Goal: Contribute content: Add original content to the website for others to see

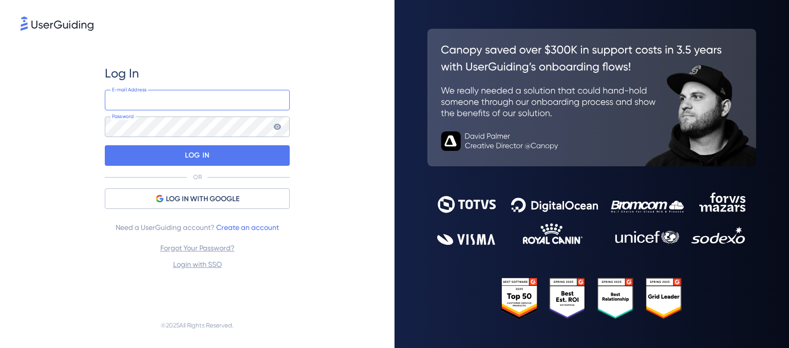
click at [178, 99] on input "email" at bounding box center [197, 100] width 185 height 21
type input "Lucy.mole@trailight.com"
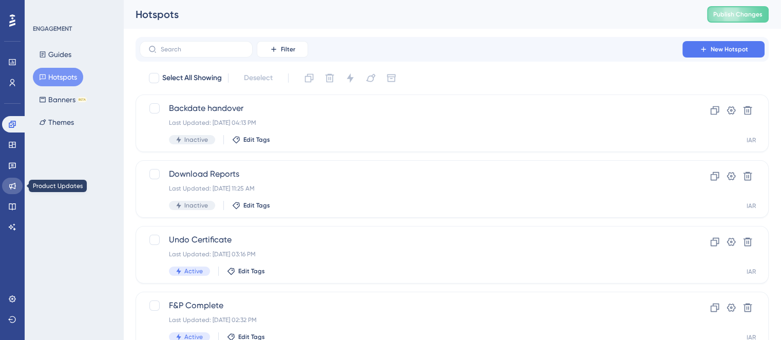
click at [14, 185] on icon at bounding box center [12, 186] width 7 height 7
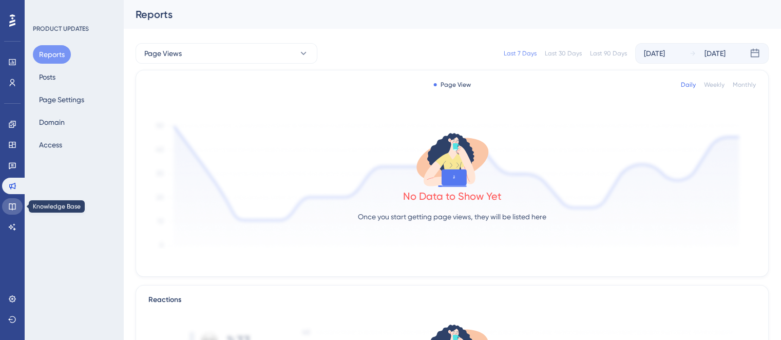
click at [14, 206] on icon at bounding box center [12, 206] width 8 height 8
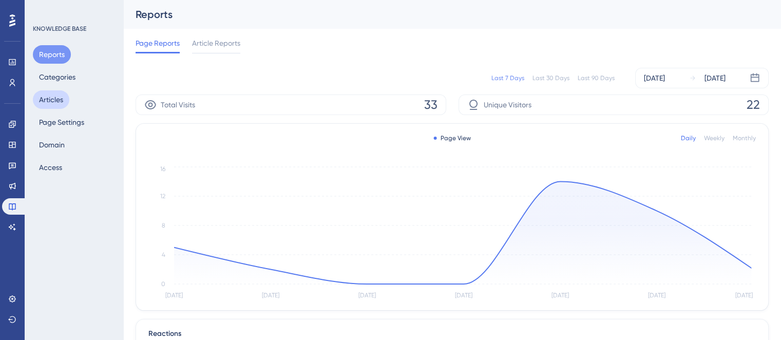
click at [55, 99] on button "Articles" at bounding box center [51, 99] width 36 height 18
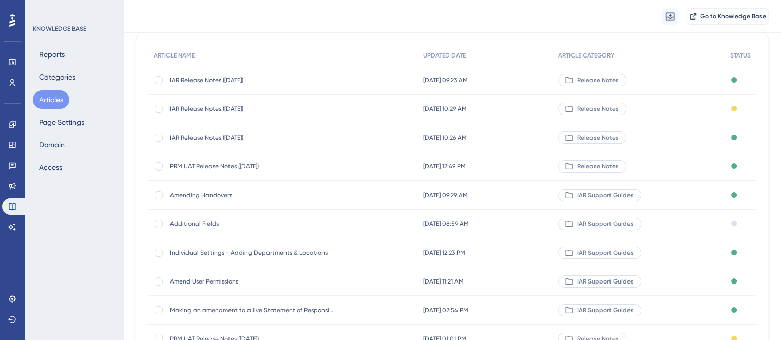
scroll to position [103, 0]
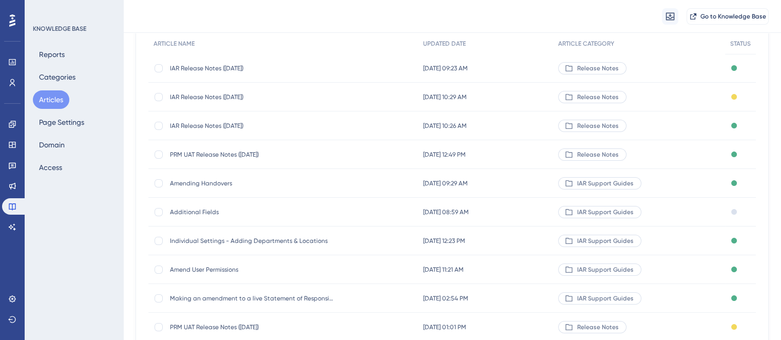
click at [221, 156] on span "PRM UAT Release Notes ([DATE])" at bounding box center [252, 154] width 164 height 8
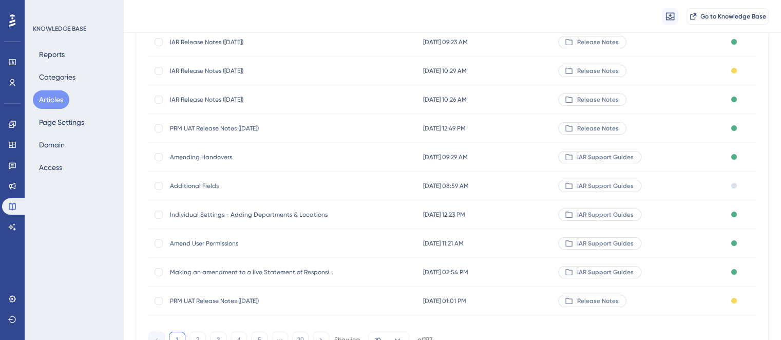
scroll to position [154, 0]
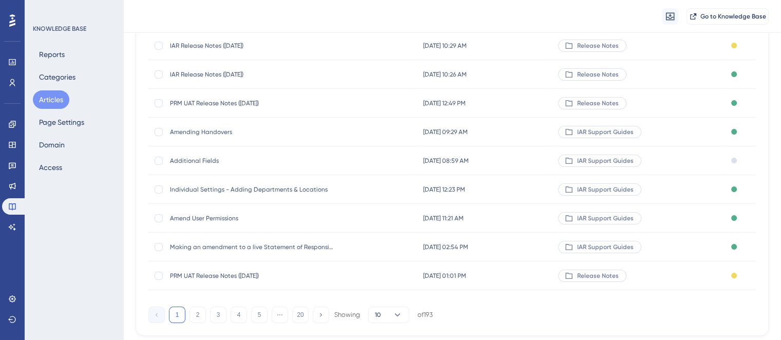
click at [511, 316] on div "1 2 3 4 5 ⋯ 20 Showing 10 of 193" at bounding box center [451, 312] width 607 height 21
click at [513, 319] on div "1 2 3 4 5 ⋯ 20 Showing 10 of 193" at bounding box center [451, 312] width 607 height 21
click at [11, 187] on icon at bounding box center [12, 186] width 7 height 7
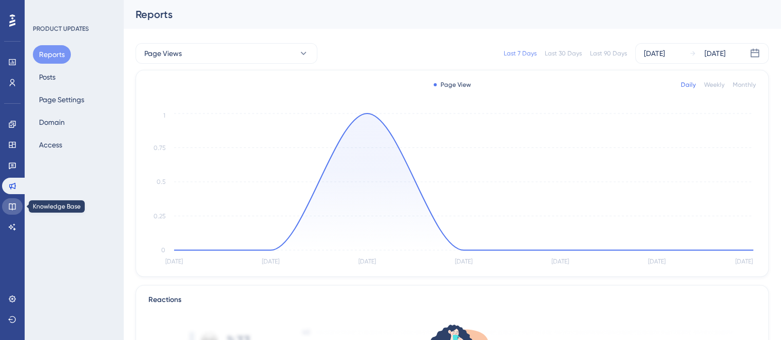
click at [14, 206] on icon at bounding box center [12, 206] width 8 height 8
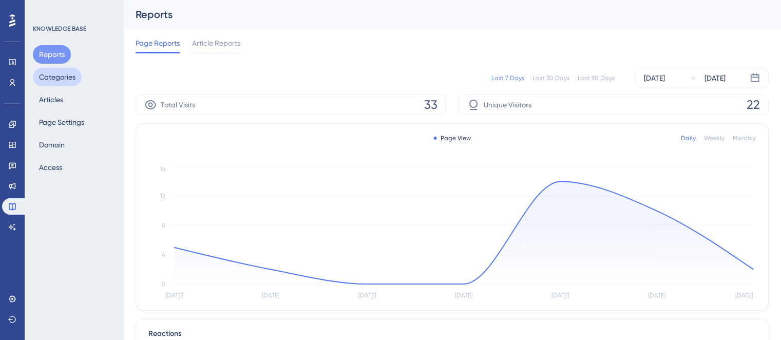
click at [66, 73] on button "Categories" at bounding box center [57, 77] width 49 height 18
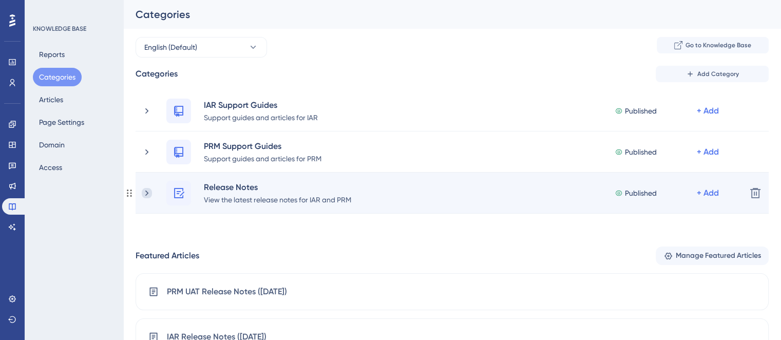
click at [150, 195] on icon at bounding box center [147, 193] width 10 height 10
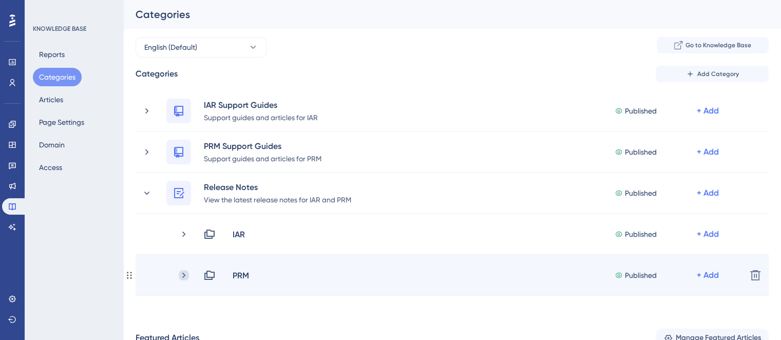
click at [187, 274] on icon at bounding box center [184, 275] width 10 height 10
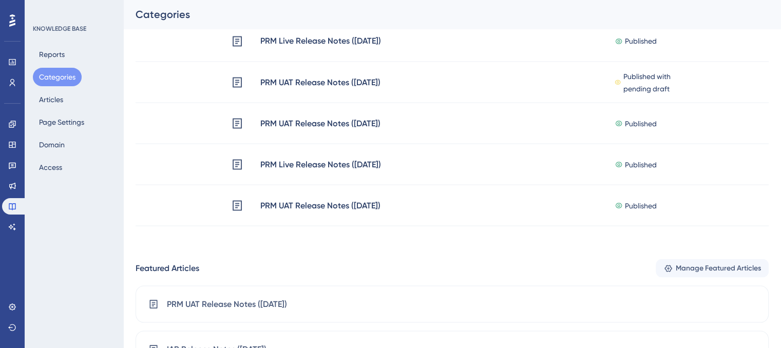
scroll to position [1866, 0]
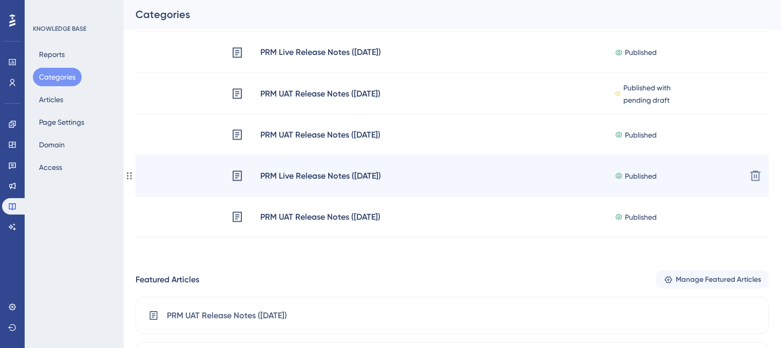
click at [308, 174] on div "PRM Live Release Notes ([DATE])" at bounding box center [321, 175] width 122 height 13
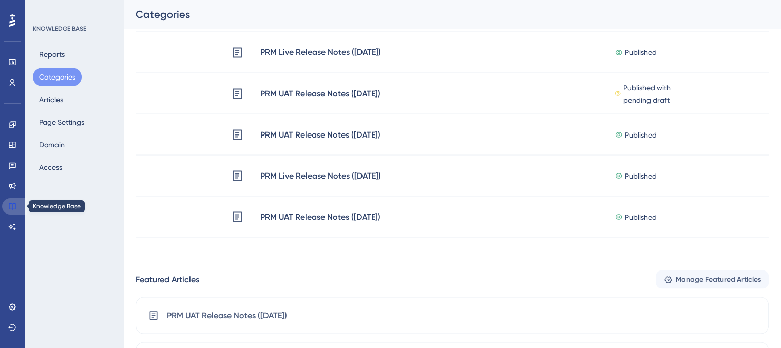
click at [16, 206] on link at bounding box center [14, 206] width 25 height 16
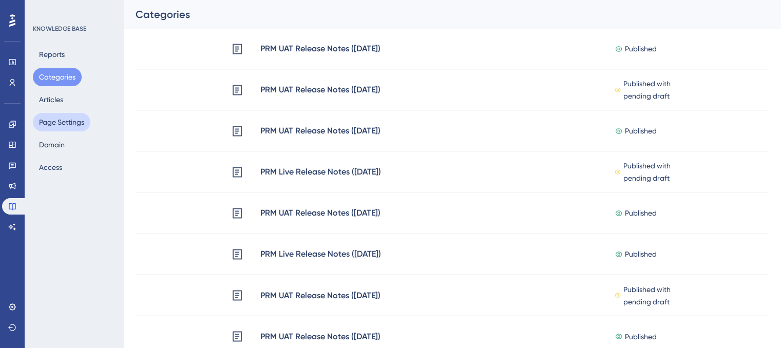
scroll to position [1661, 0]
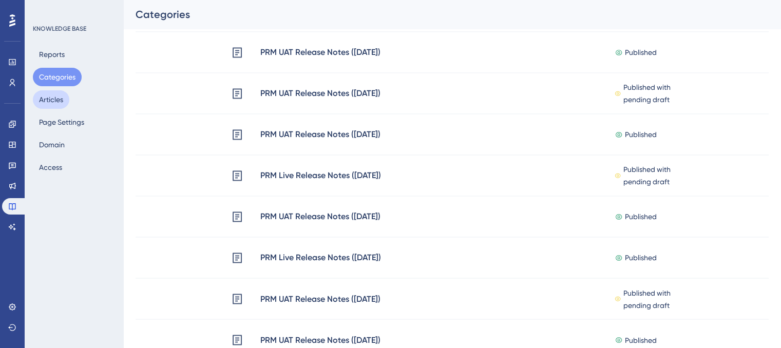
click at [56, 103] on button "Articles" at bounding box center [51, 99] width 36 height 18
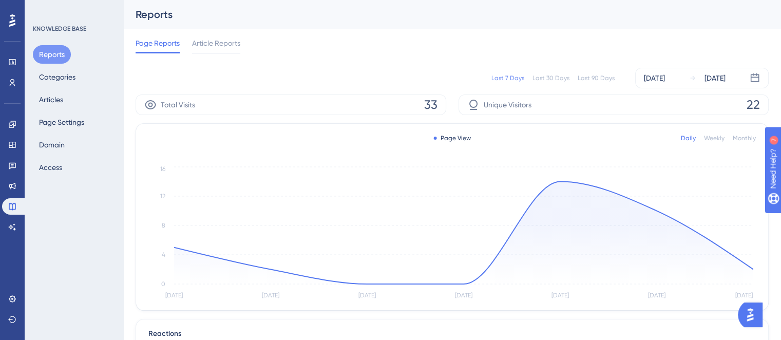
click at [44, 99] on div "✨ Save My Spot!✨" at bounding box center [395, 149] width 789 height 348
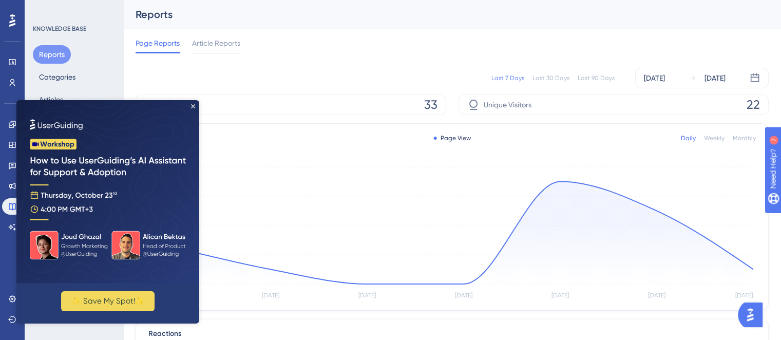
click at [192, 103] on img at bounding box center [107, 191] width 183 height 183
click at [195, 104] on icon "Close Preview" at bounding box center [193, 106] width 4 height 4
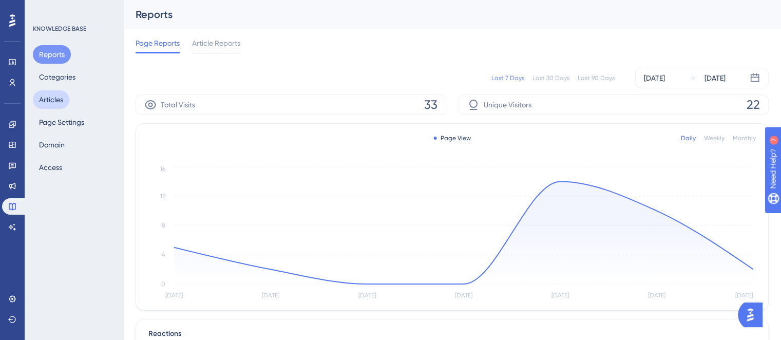
click at [54, 98] on button "Articles" at bounding box center [51, 99] width 36 height 18
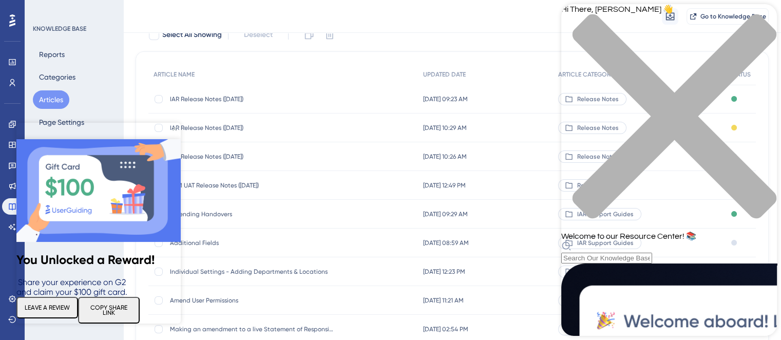
scroll to position [103, 0]
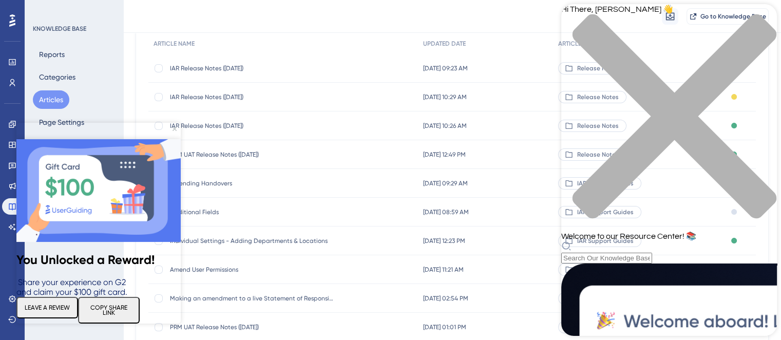
click at [762, 19] on icon "close resource center" at bounding box center [675, 116] width 204 height 204
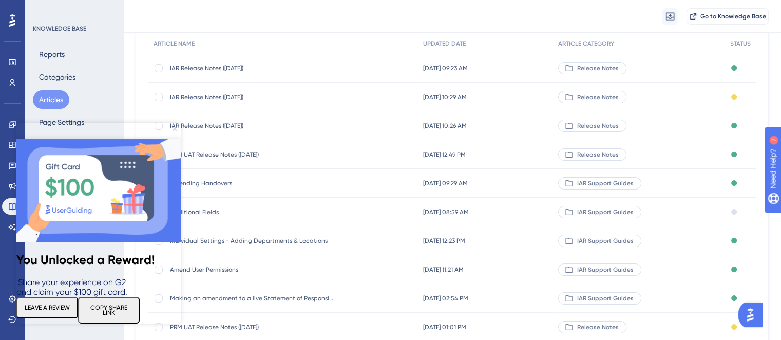
click at [174, 128] on icon "Close Preview" at bounding box center [175, 129] width 4 height 4
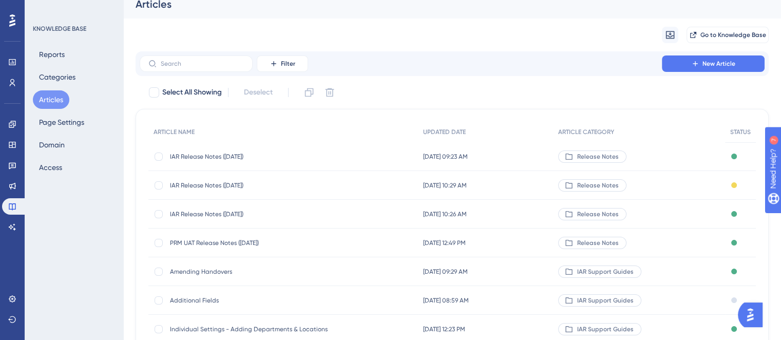
scroll to position [0, 0]
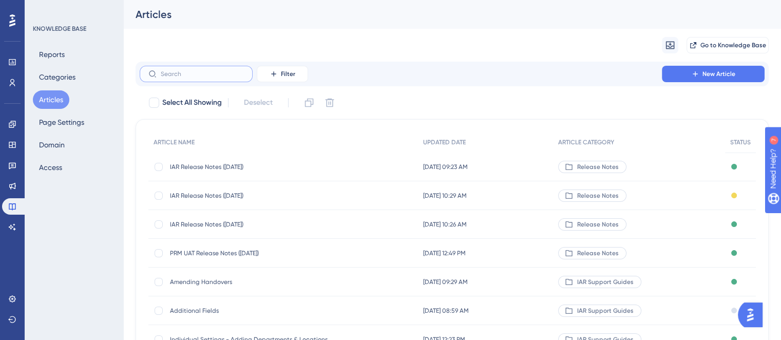
click at [201, 76] on input "text" at bounding box center [202, 73] width 83 height 7
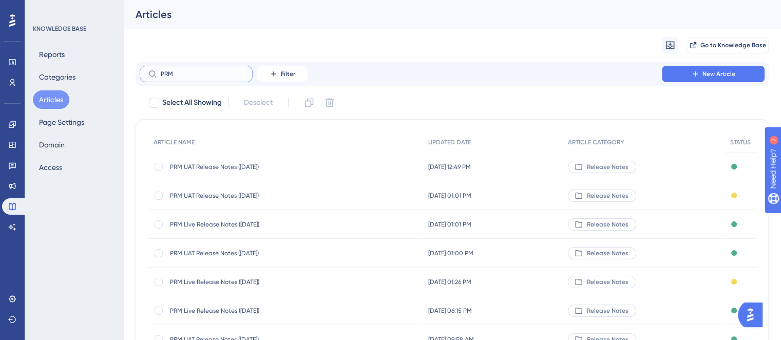
type input "PRM"
click at [230, 224] on span "PRM Live Release Notes ([DATE])" at bounding box center [252, 224] width 164 height 8
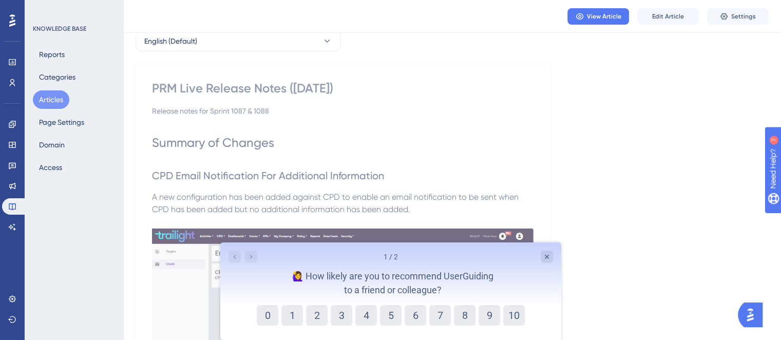
click at [555, 256] on div "1 / 2 🙋‍♀️ How likely are you to recommend UserGuiding to a friend or colleague?" at bounding box center [390, 273] width 341 height 63
click at [549, 256] on icon "Close survey" at bounding box center [546, 257] width 8 height 8
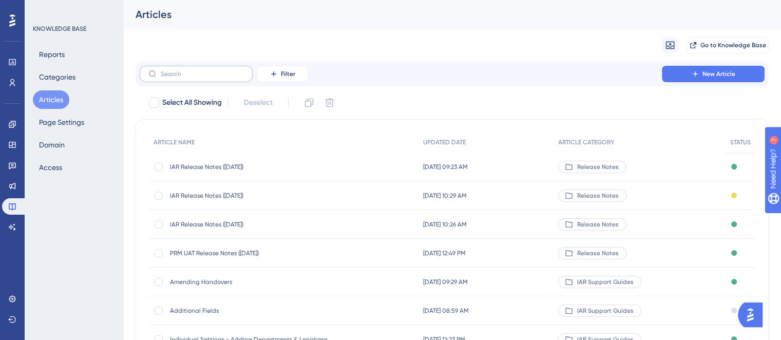
click at [187, 67] on label at bounding box center [196, 74] width 113 height 16
click at [187, 70] on input "text" at bounding box center [202, 73] width 83 height 7
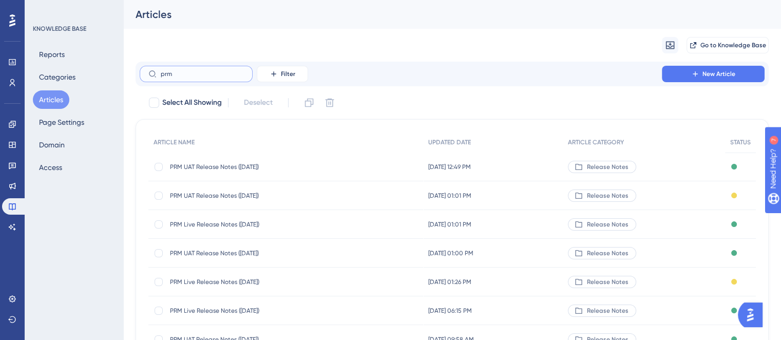
type input "prm"
click at [222, 253] on span "PRM UAT Release Notes ([DATE])" at bounding box center [252, 253] width 164 height 8
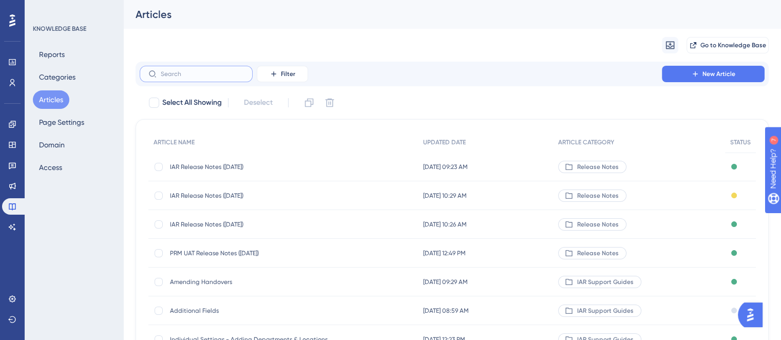
click at [180, 70] on input "text" at bounding box center [202, 73] width 83 height 7
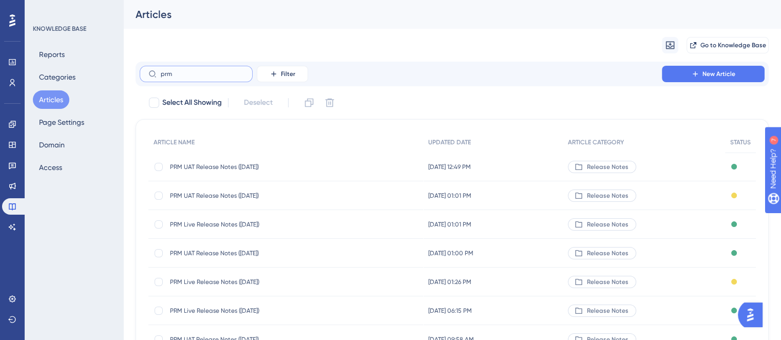
type input "prm"
click at [359, 44] on div "Migrate from Go to Knowledge Base" at bounding box center [452, 45] width 633 height 33
click at [207, 167] on span "PRM UAT Release Notes ([DATE])" at bounding box center [252, 167] width 164 height 8
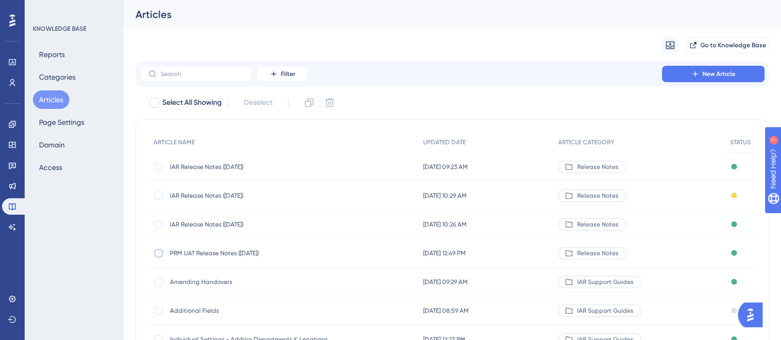
click at [158, 255] on div at bounding box center [159, 253] width 8 height 8
click at [310, 104] on icon at bounding box center [309, 103] width 10 height 10
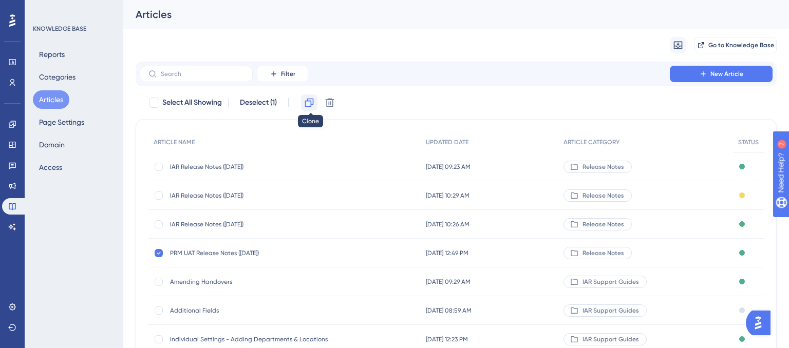
checkbox input "false"
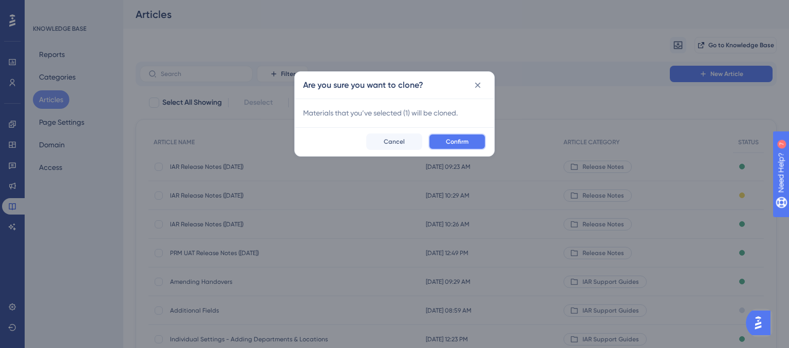
click at [448, 142] on span "Confirm" at bounding box center [457, 142] width 23 height 8
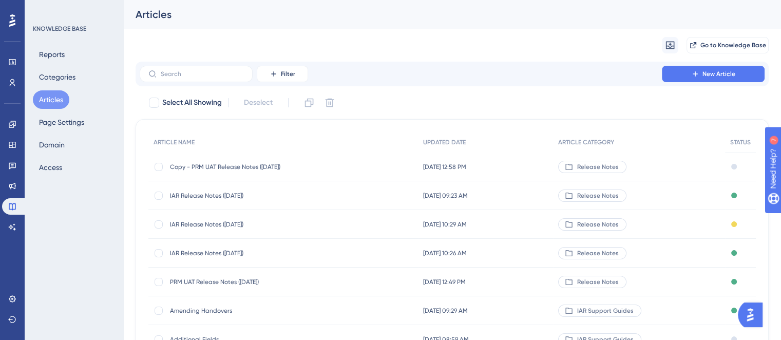
click at [288, 169] on span "Copy - PRM UAT Release Notes ([DATE])" at bounding box center [252, 167] width 164 height 8
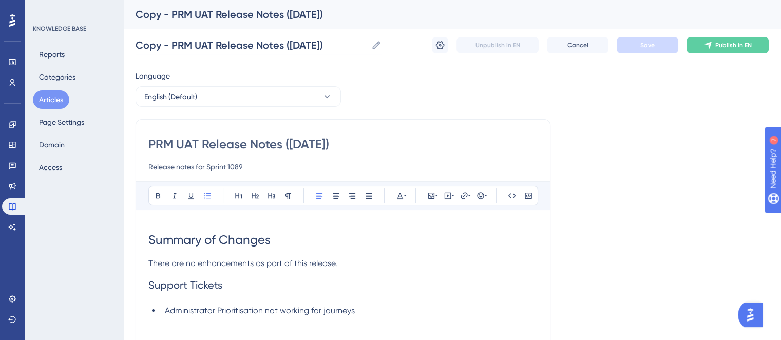
drag, startPoint x: 170, startPoint y: 44, endPoint x: 76, endPoint y: 52, distance: 94.3
click at [123, 52] on div "Performance Users Engagement Widgets Feedback Product Updates Knowledge Base AI…" at bounding box center [452, 269] width 658 height 539
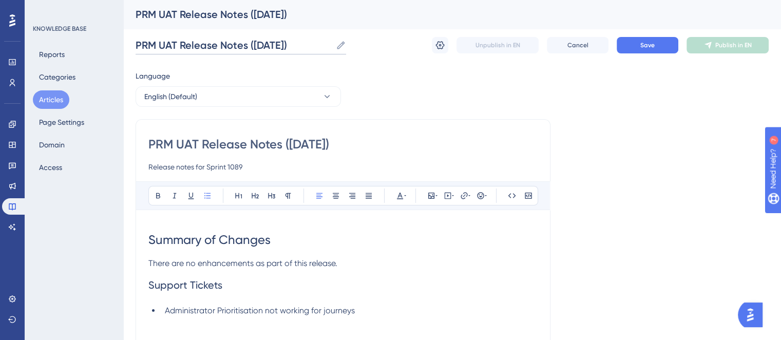
click at [175, 42] on input "PRM UAT Release Notes ([DATE])" at bounding box center [234, 45] width 196 height 14
click at [265, 42] on input "PRM Live Release Notes ([DATE])" at bounding box center [234, 45] width 196 height 14
type input "PRM Live Release Notes ([DATE])"
click at [300, 144] on input "PRM UAT Release Notes ([DATE])" at bounding box center [342, 144] width 389 height 16
type input "PRM UAT Release Notes ([DATE])"
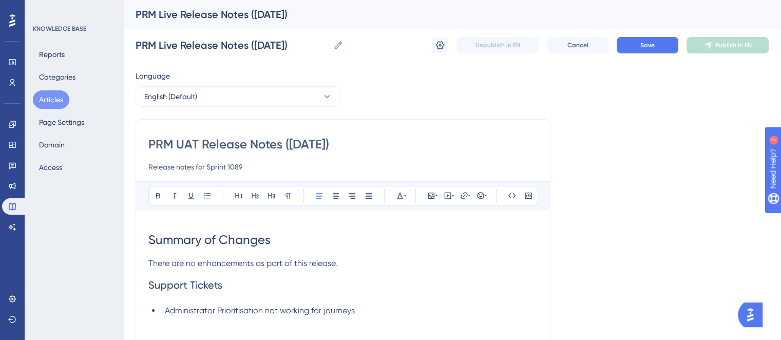
click at [359, 262] on p "There are no enhancements as part of this release." at bounding box center [342, 263] width 389 height 12
click at [642, 46] on span "Save" at bounding box center [647, 45] width 14 height 8
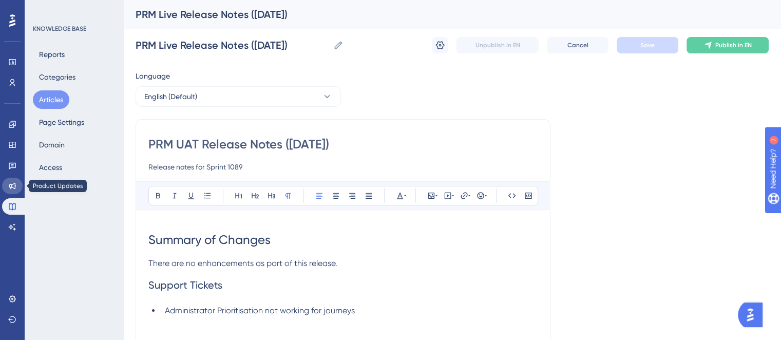
click at [16, 187] on link at bounding box center [12, 186] width 21 height 16
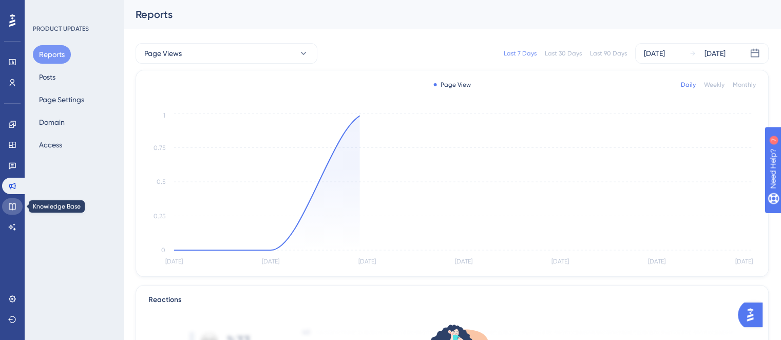
click at [18, 208] on link at bounding box center [12, 206] width 21 height 16
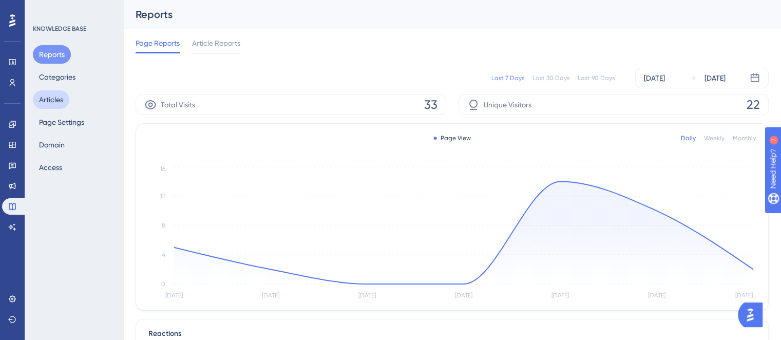
click at [56, 101] on button "Articles" at bounding box center [51, 99] width 36 height 18
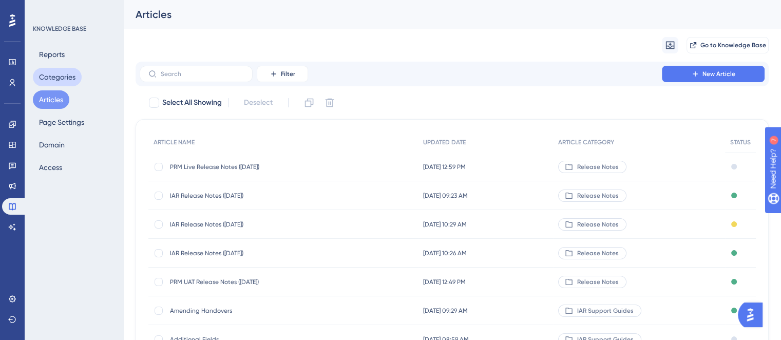
click at [54, 77] on button "Categories" at bounding box center [57, 77] width 49 height 18
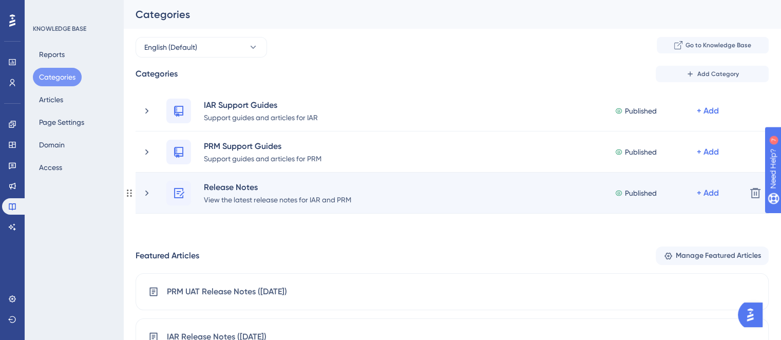
click at [152, 190] on div "Release Notes View the latest release notes for IAR and PRM Published + Add" at bounding box center [440, 193] width 596 height 25
click at [146, 192] on icon at bounding box center [147, 193] width 10 height 10
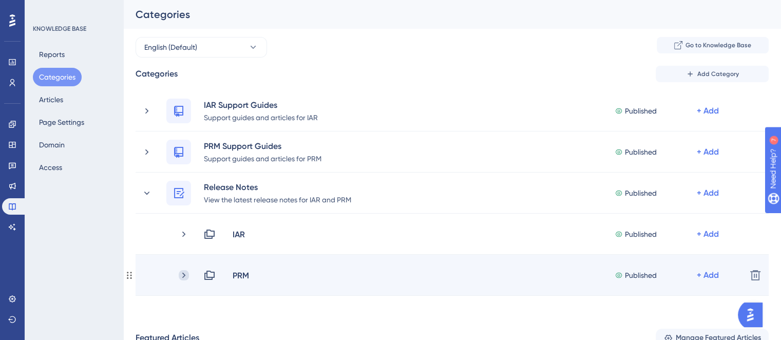
click at [185, 277] on icon at bounding box center [184, 275] width 10 height 10
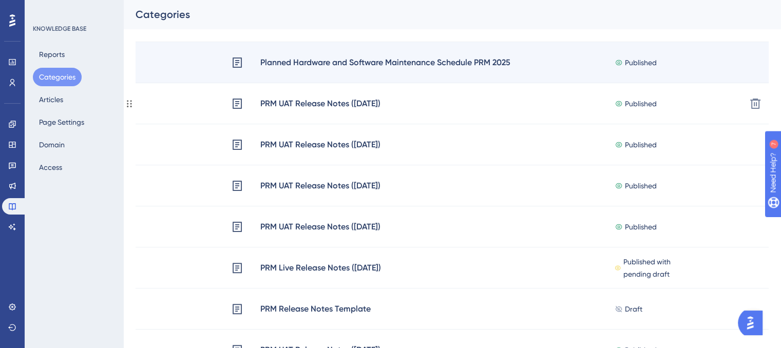
scroll to position [103, 0]
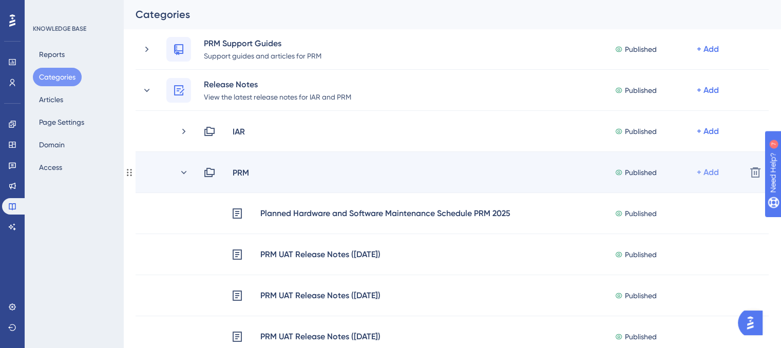
click at [717, 173] on div "+ Add" at bounding box center [708, 172] width 22 height 12
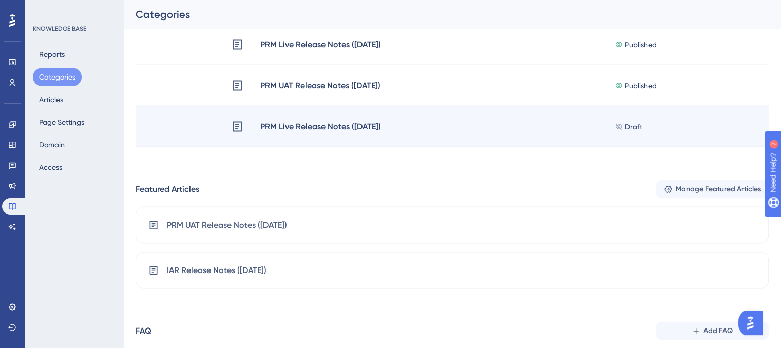
scroll to position [2003, 0]
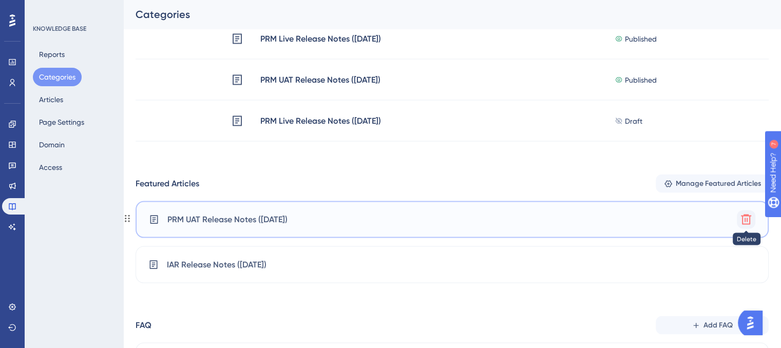
click at [748, 221] on icon at bounding box center [746, 220] width 10 height 10
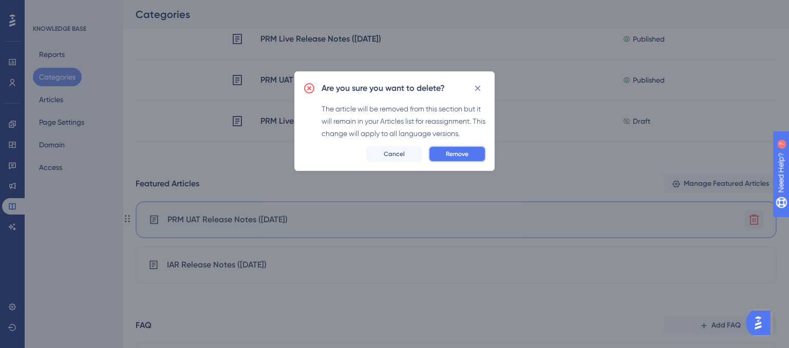
click at [452, 153] on span "Remove" at bounding box center [457, 154] width 23 height 8
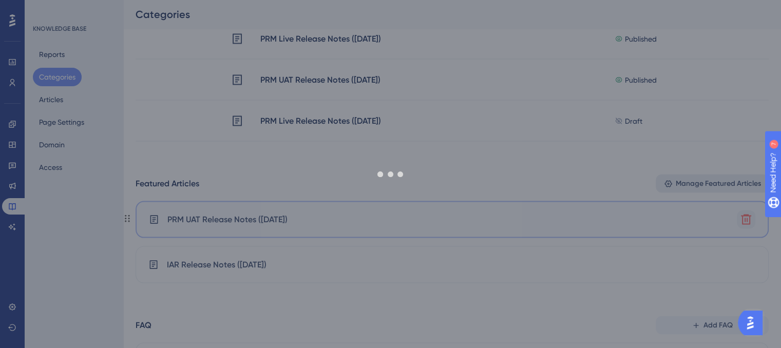
click at [713, 184] on span "Manage Featured Articles" at bounding box center [718, 184] width 85 height 12
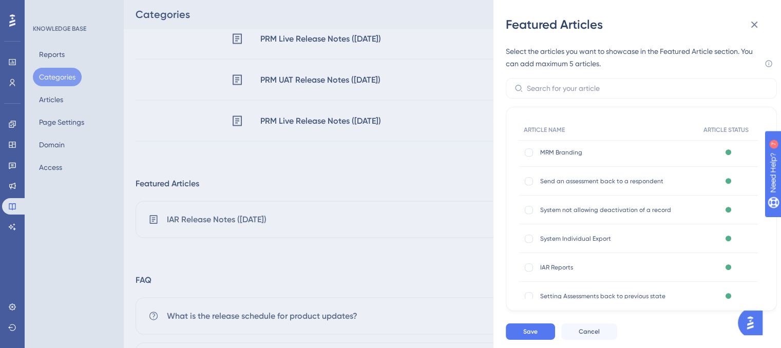
scroll to position [513, 0]
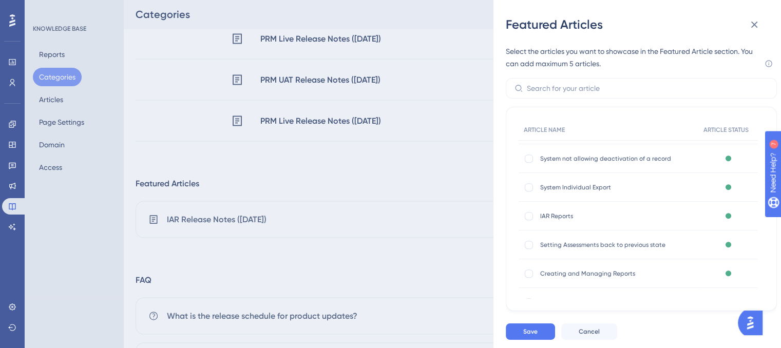
click at [58, 239] on div "Featured Articles Select the articles you want to showcase in the Featured Arti…" at bounding box center [390, 174] width 781 height 348
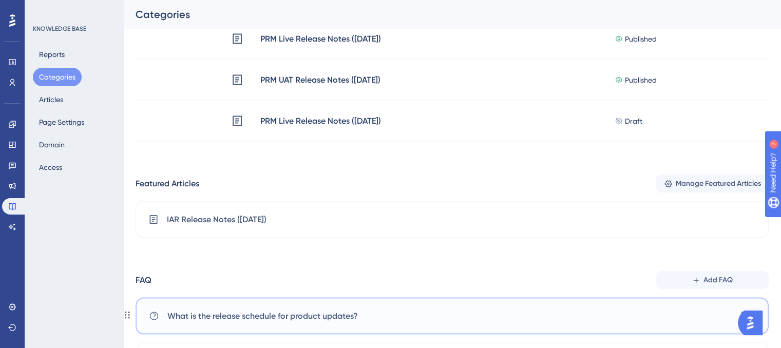
click at [578, 333] on div "What is the release schedule for product updates? [GEOGRAPHIC_DATA]" at bounding box center [452, 316] width 633 height 37
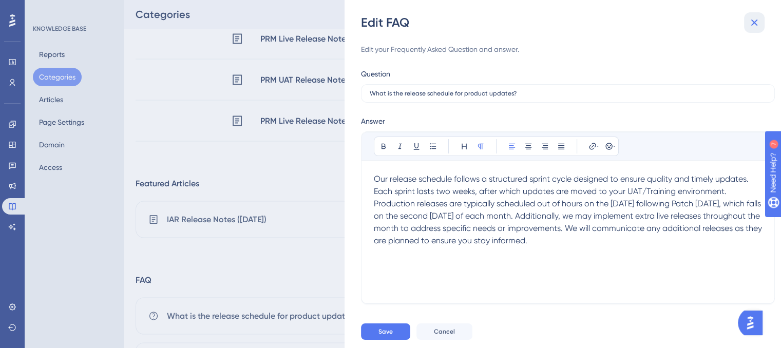
click at [753, 22] on icon at bounding box center [754, 23] width 7 height 7
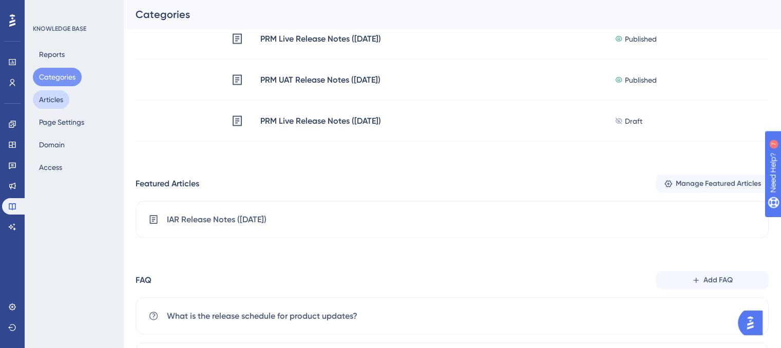
click at [51, 102] on button "Articles" at bounding box center [51, 99] width 36 height 18
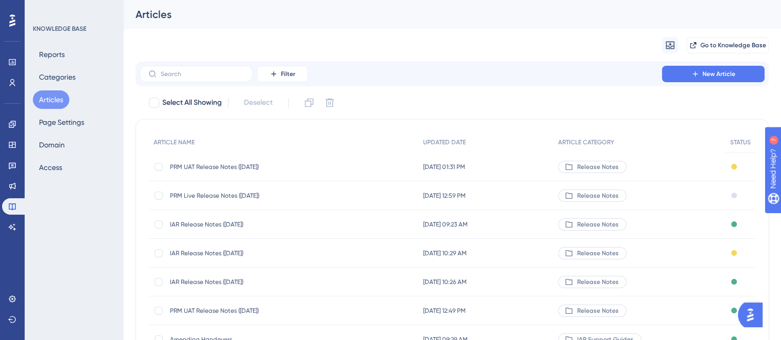
click at [224, 195] on span "PRM Live Release Notes ([DATE])" at bounding box center [252, 196] width 164 height 8
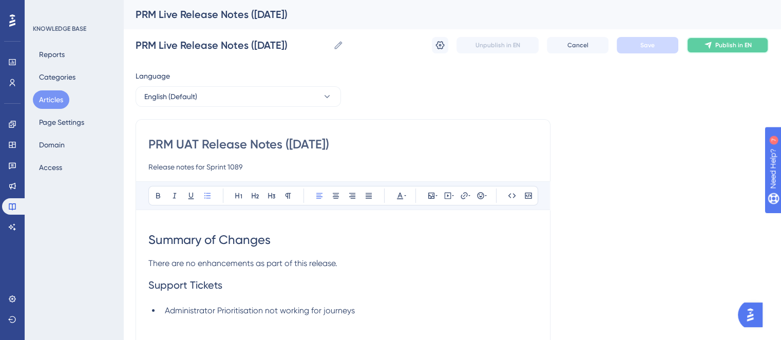
click at [717, 50] on button "Publish in EN" at bounding box center [728, 45] width 82 height 16
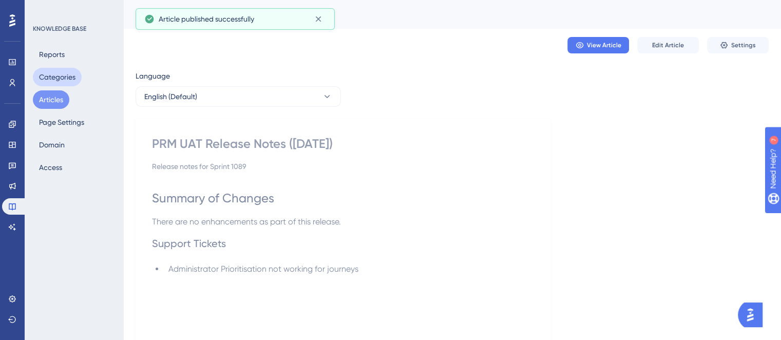
click at [55, 79] on button "Categories" at bounding box center [57, 77] width 49 height 18
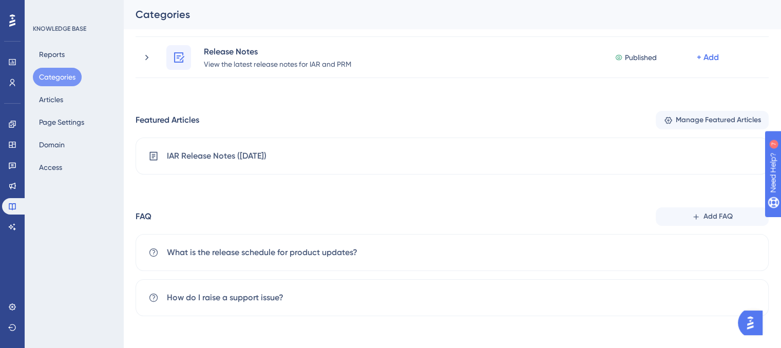
scroll to position [137, 0]
click at [704, 118] on span "Manage Featured Articles" at bounding box center [718, 119] width 85 height 12
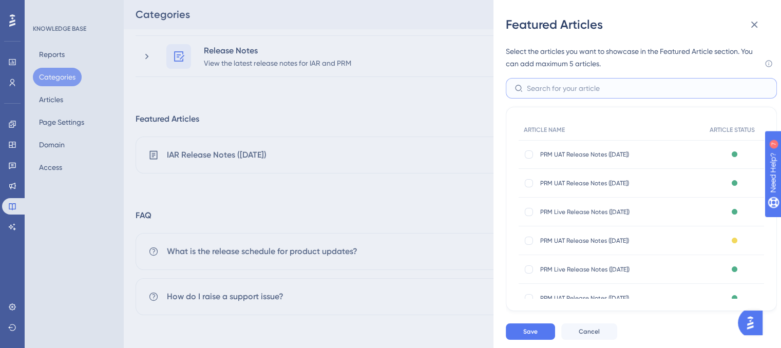
click at [570, 85] on input "text" at bounding box center [647, 88] width 241 height 11
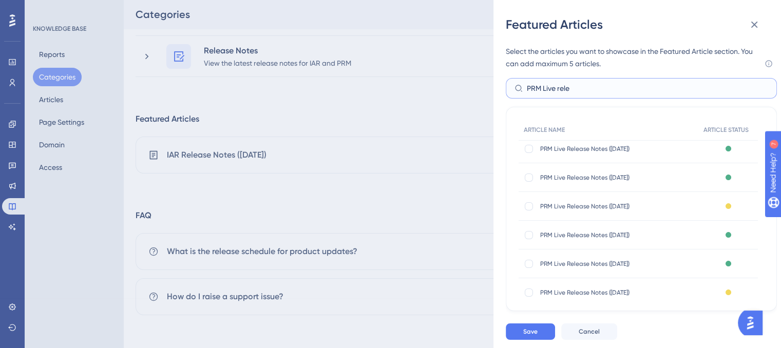
scroll to position [51, 0]
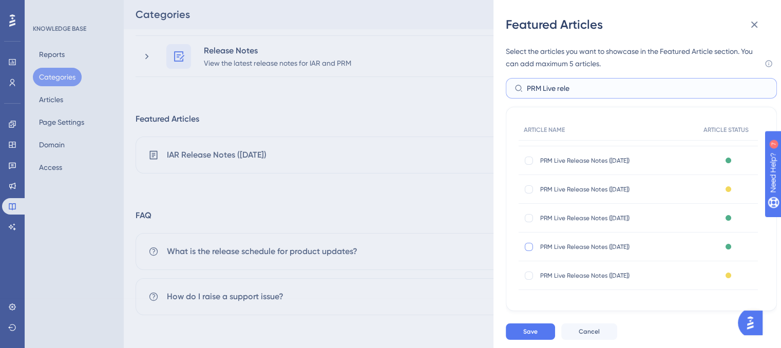
type input "PRM Live rele"
click at [525, 247] on div at bounding box center [529, 247] width 8 height 8
checkbox input "true"
click at [528, 330] on span "Save" at bounding box center [530, 332] width 14 height 8
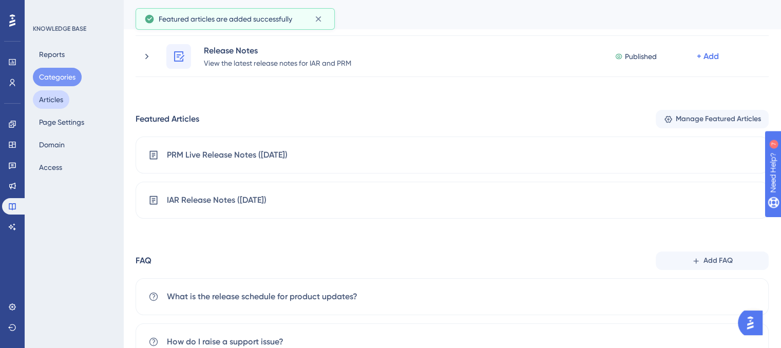
click at [53, 99] on button "Articles" at bounding box center [51, 99] width 36 height 18
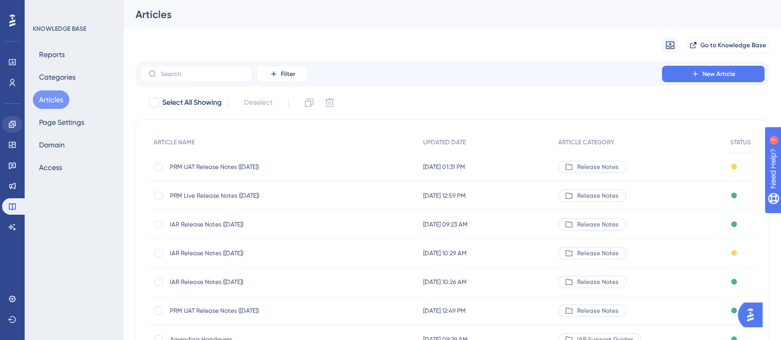
drag, startPoint x: 12, startPoint y: 133, endPoint x: 12, endPoint y: 125, distance: 7.7
click at [12, 130] on div "Engagement Widgets Feedback Product Updates Knowledge Base AI Assistant" at bounding box center [12, 175] width 21 height 119
click at [12, 125] on icon at bounding box center [12, 124] width 7 height 7
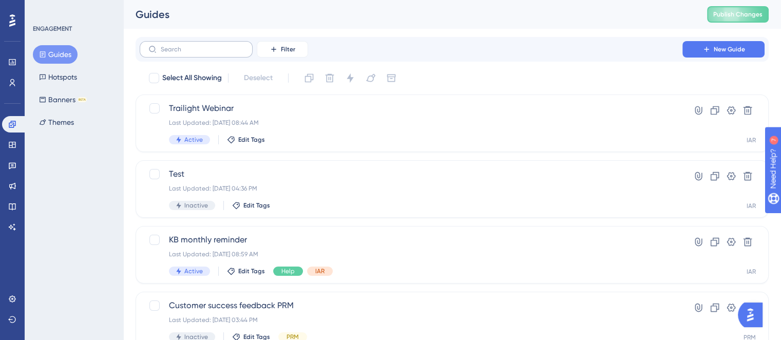
click at [193, 42] on label at bounding box center [196, 49] width 113 height 16
click at [193, 46] on input "text" at bounding box center [202, 49] width 83 height 7
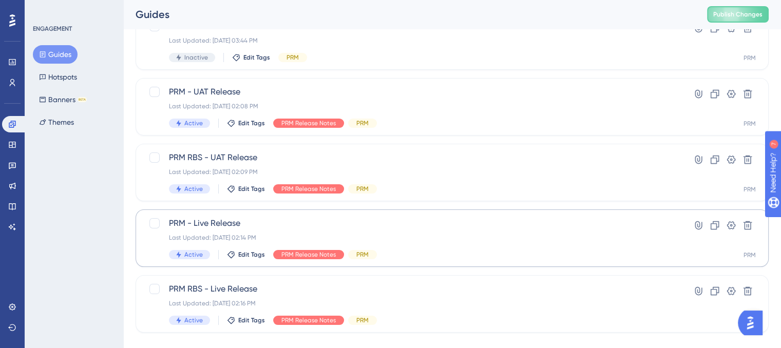
scroll to position [100, 0]
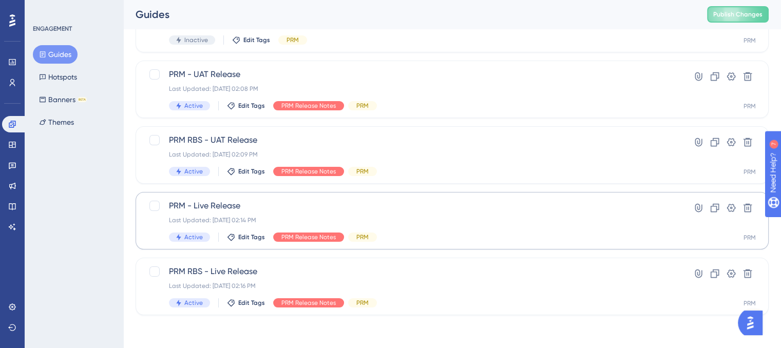
type input "PRM"
click at [379, 215] on div "PRM - Live Release Last Updated: [DATE] 02:14 PM Active Edit Tags PRM Release N…" at bounding box center [411, 221] width 484 height 42
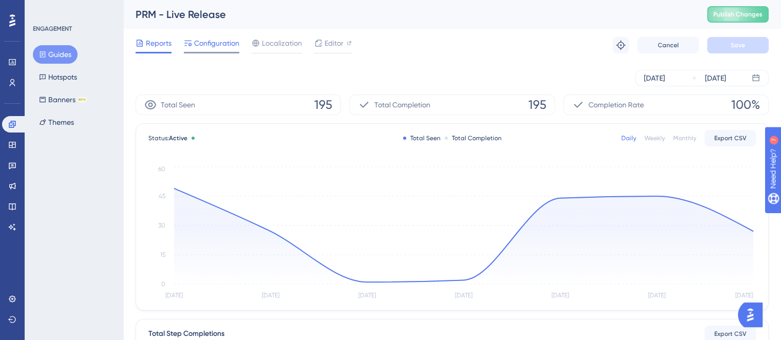
drag, startPoint x: 211, startPoint y: 41, endPoint x: 212, endPoint y: 51, distance: 10.9
click at [211, 42] on span "Configuration" at bounding box center [216, 43] width 45 height 12
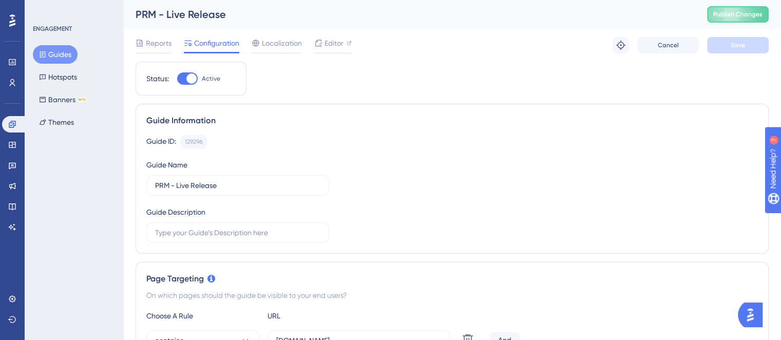
click at [183, 75] on div at bounding box center [187, 78] width 21 height 12
click at [177, 79] on input "Active" at bounding box center [177, 79] width 1 height 1
checkbox input "false"
click at [735, 46] on span "Save" at bounding box center [738, 45] width 14 height 8
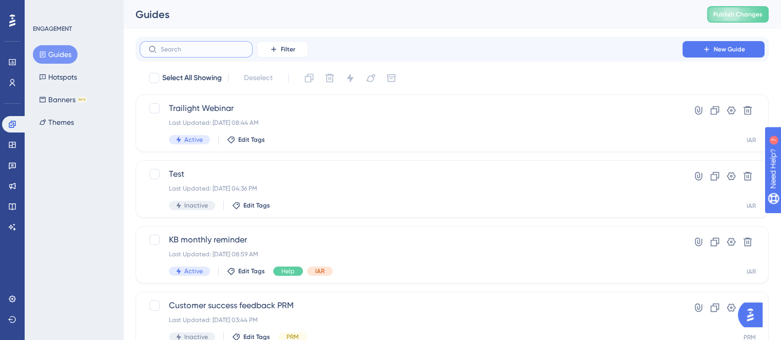
click at [232, 50] on input "text" at bounding box center [202, 49] width 83 height 7
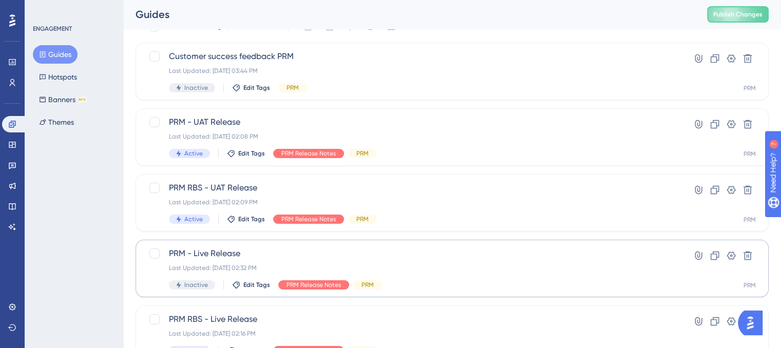
scroll to position [100, 0]
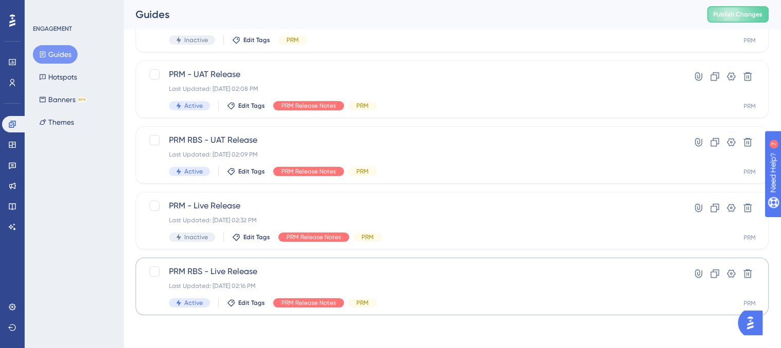
type input "PRM"
click at [477, 276] on span "PRM RBS - Live Release" at bounding box center [411, 271] width 484 height 12
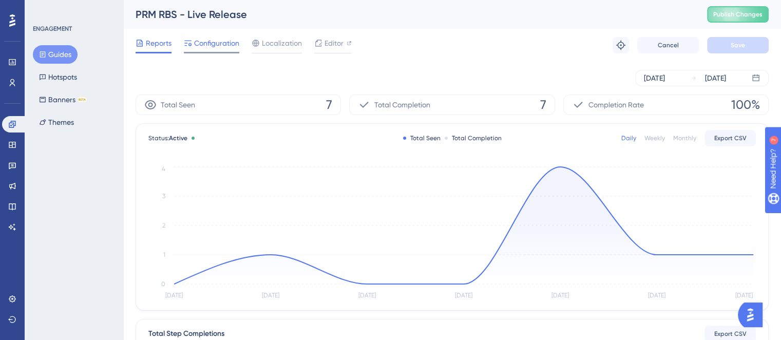
click at [220, 39] on span "Configuration" at bounding box center [216, 43] width 45 height 12
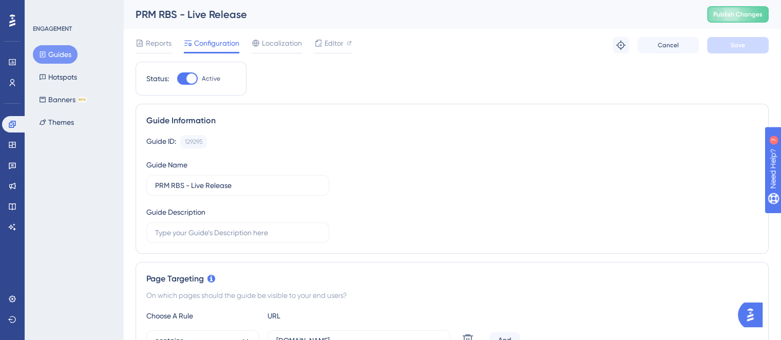
click at [185, 79] on div at bounding box center [187, 78] width 21 height 12
click at [177, 79] on input "Active" at bounding box center [177, 79] width 1 height 1
checkbox input "false"
click at [742, 45] on span "Save" at bounding box center [738, 45] width 14 height 8
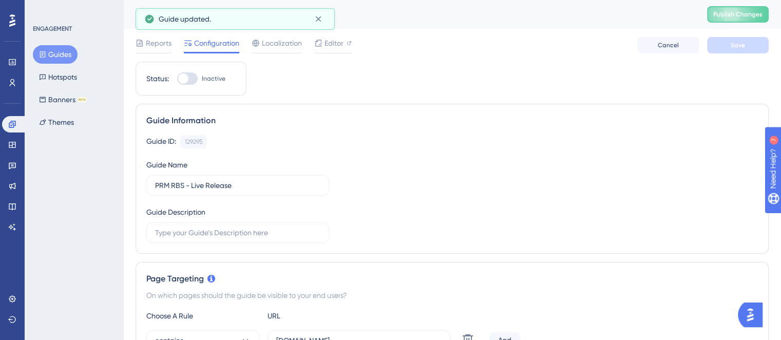
click at [60, 57] on button "Guides" at bounding box center [55, 54] width 45 height 18
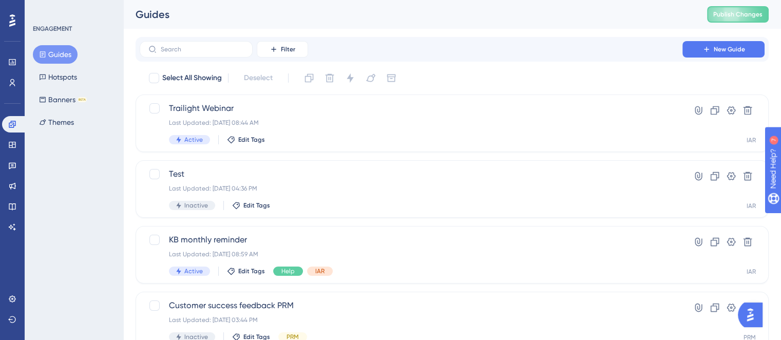
click at [49, 54] on button "Guides" at bounding box center [55, 54] width 45 height 18
click at [9, 143] on icon at bounding box center [12, 145] width 7 height 6
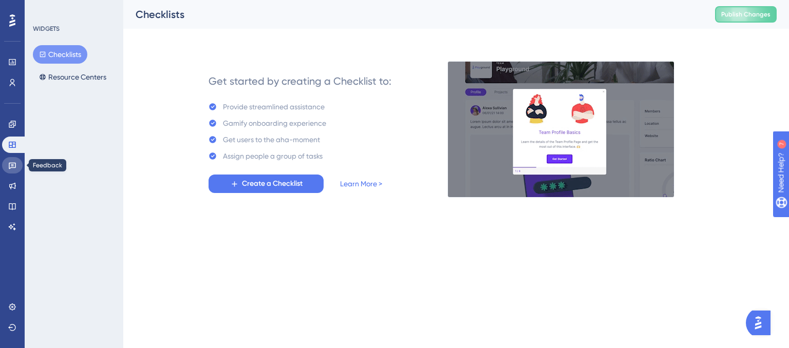
click at [14, 164] on icon at bounding box center [12, 165] width 8 height 8
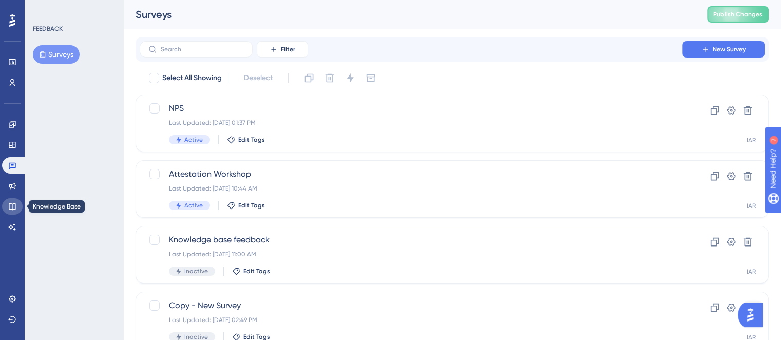
click at [15, 203] on icon at bounding box center [12, 206] width 8 height 8
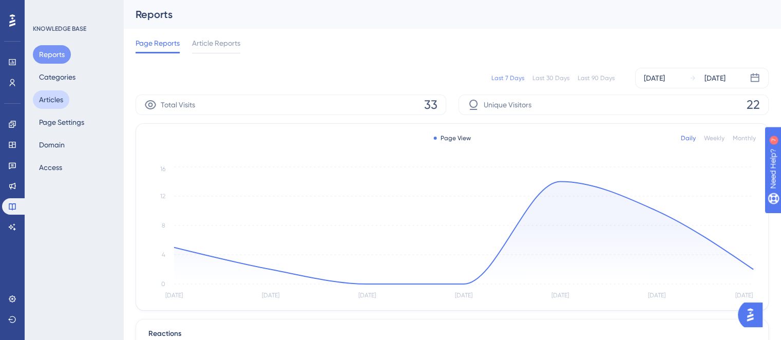
click at [66, 101] on button "Articles" at bounding box center [51, 99] width 36 height 18
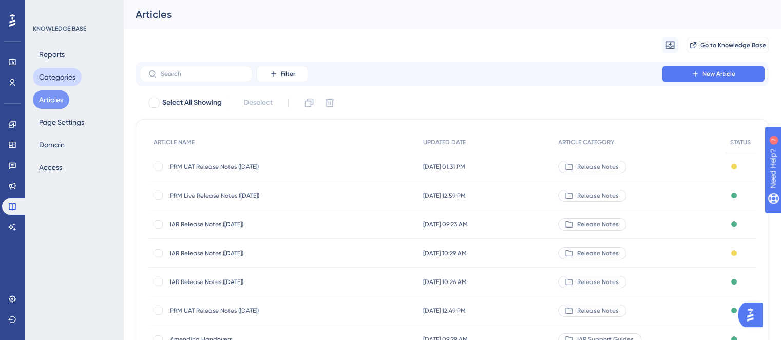
click at [68, 74] on button "Categories" at bounding box center [57, 77] width 49 height 18
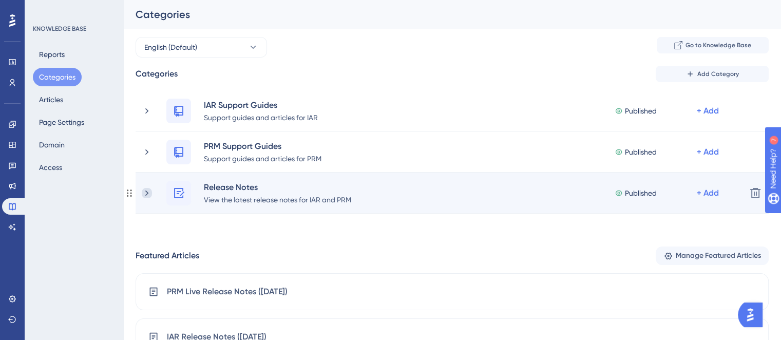
click at [149, 193] on icon at bounding box center [147, 193] width 10 height 10
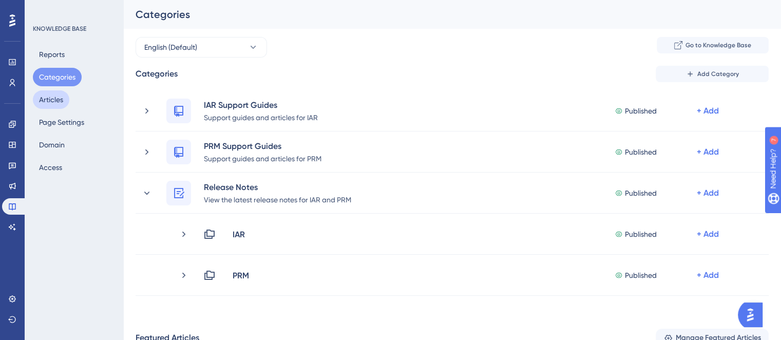
click at [45, 100] on button "Articles" at bounding box center [51, 99] width 36 height 18
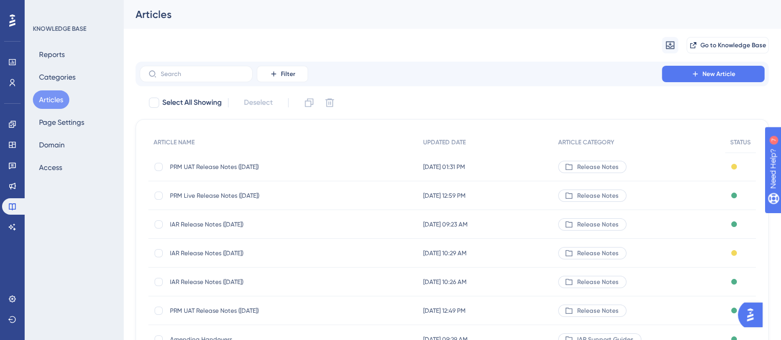
click at [230, 196] on span "PRM Live Release Notes ([DATE])" at bounding box center [252, 196] width 164 height 8
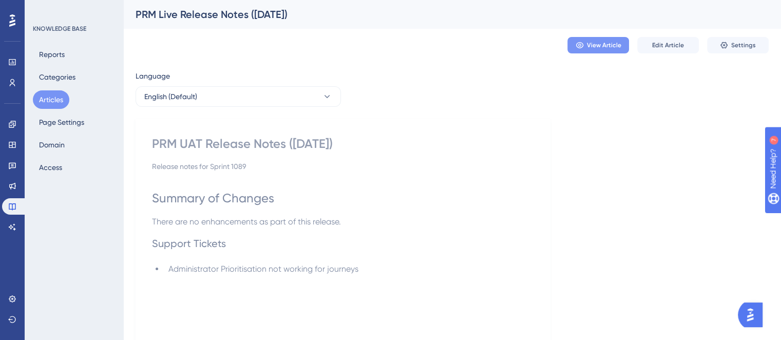
click at [595, 46] on span "View Article" at bounding box center [604, 45] width 34 height 8
